Goal: Task Accomplishment & Management: Manage account settings

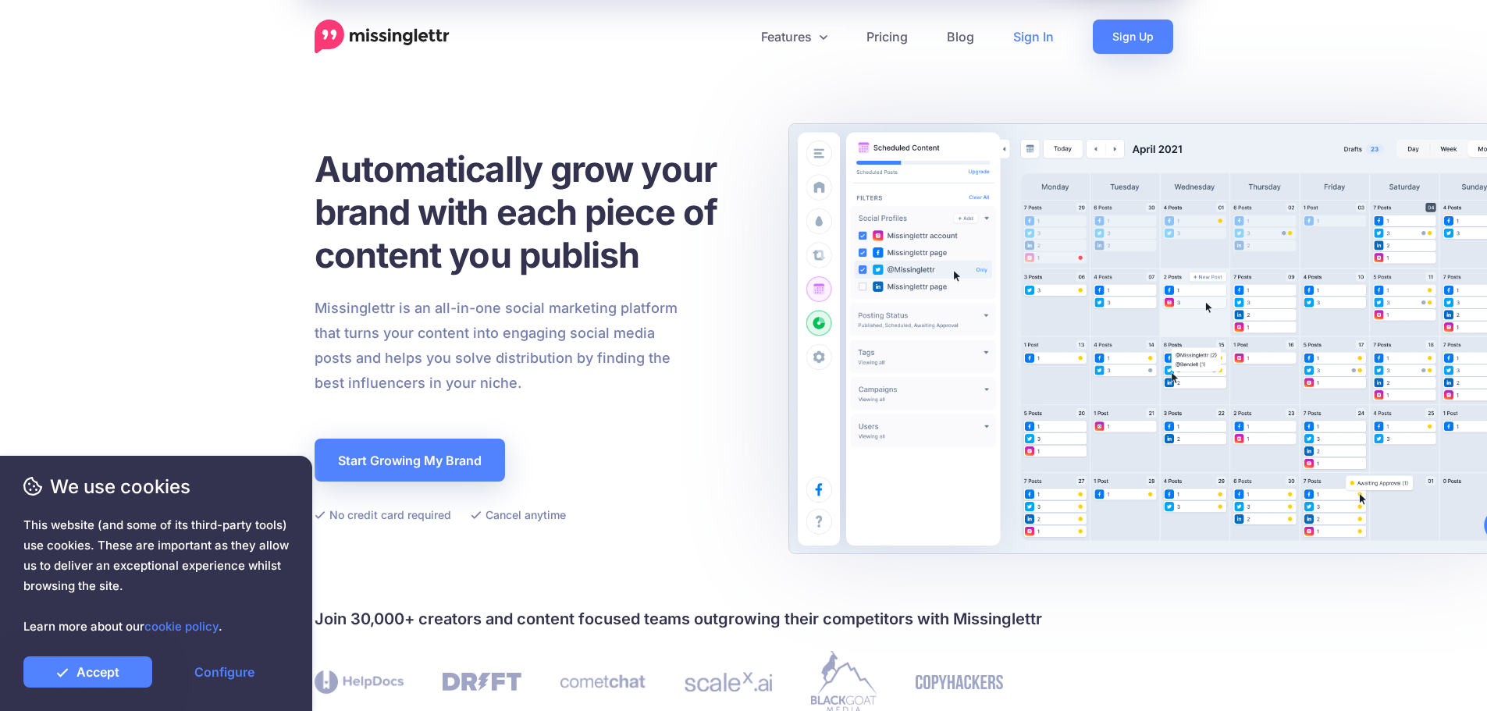
click at [1035, 41] on link "Sign In" at bounding box center [1034, 37] width 80 height 34
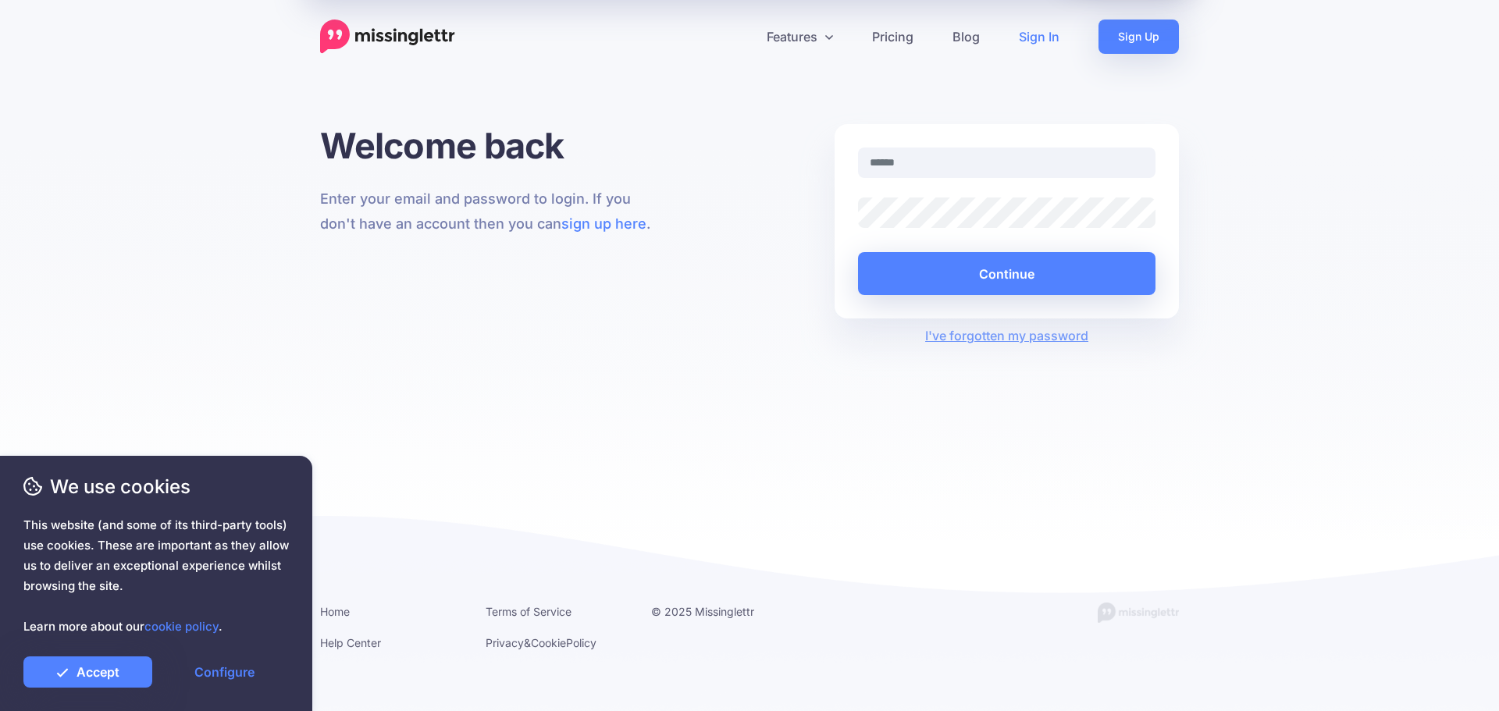
type input "**********"
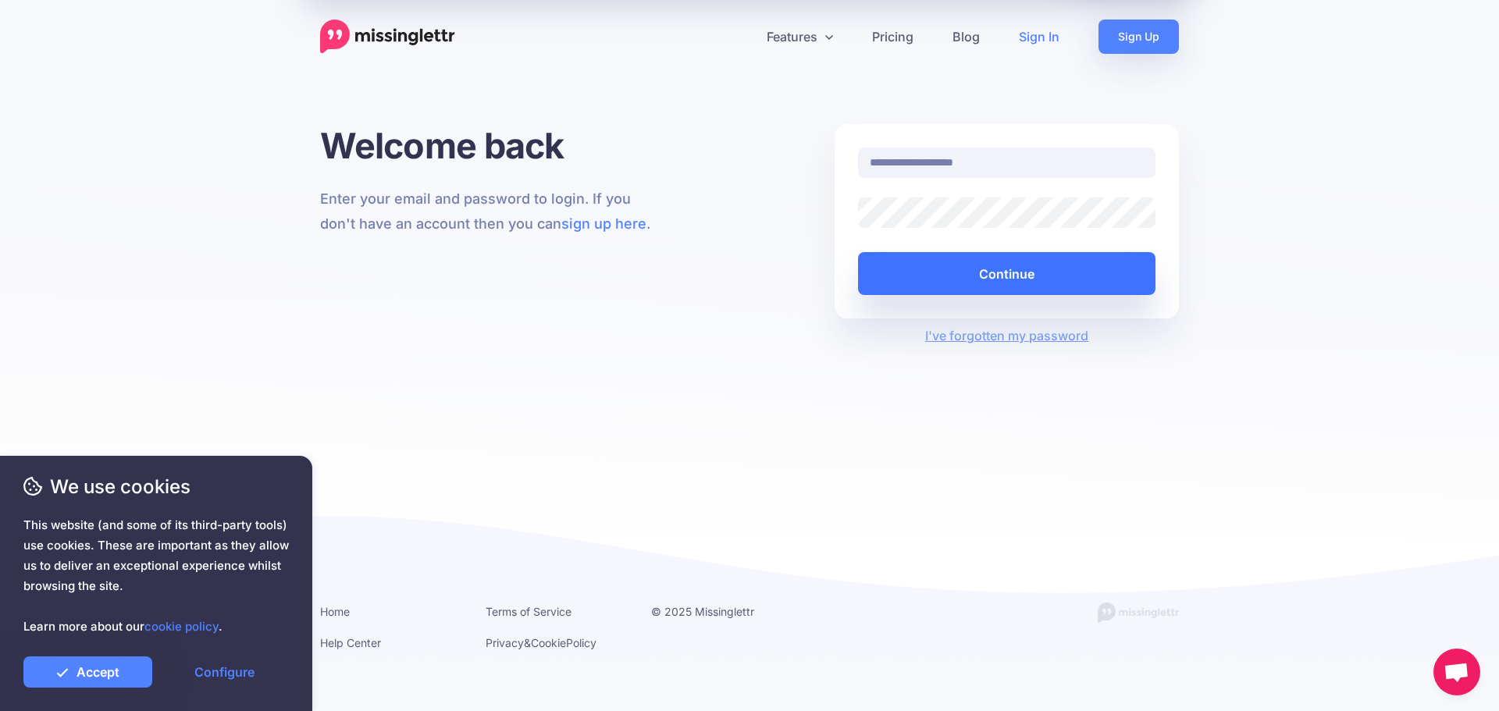
click at [896, 270] on button "Continue" at bounding box center [1006, 273] width 297 height 43
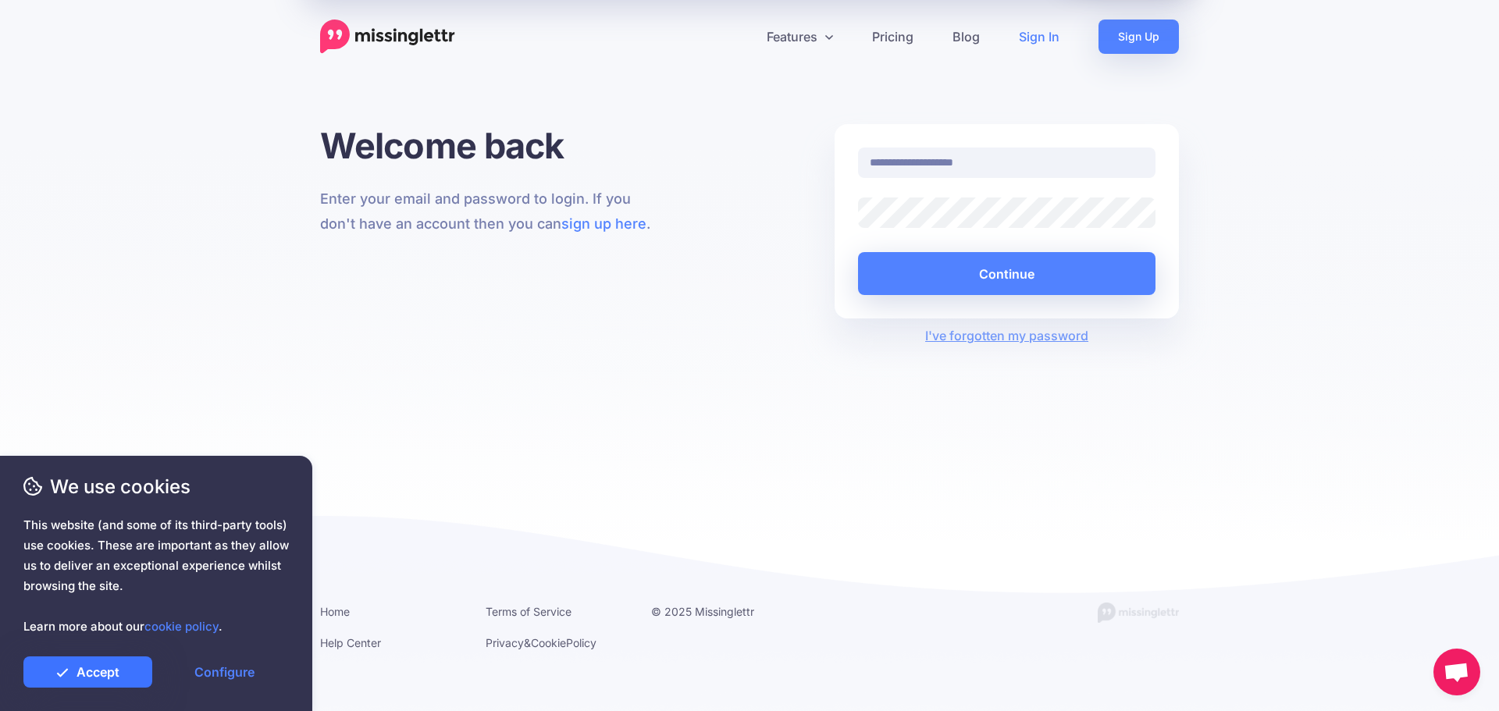
click at [102, 677] on link "Accept" at bounding box center [87, 672] width 129 height 31
